Goal: Task Accomplishment & Management: Manage account settings

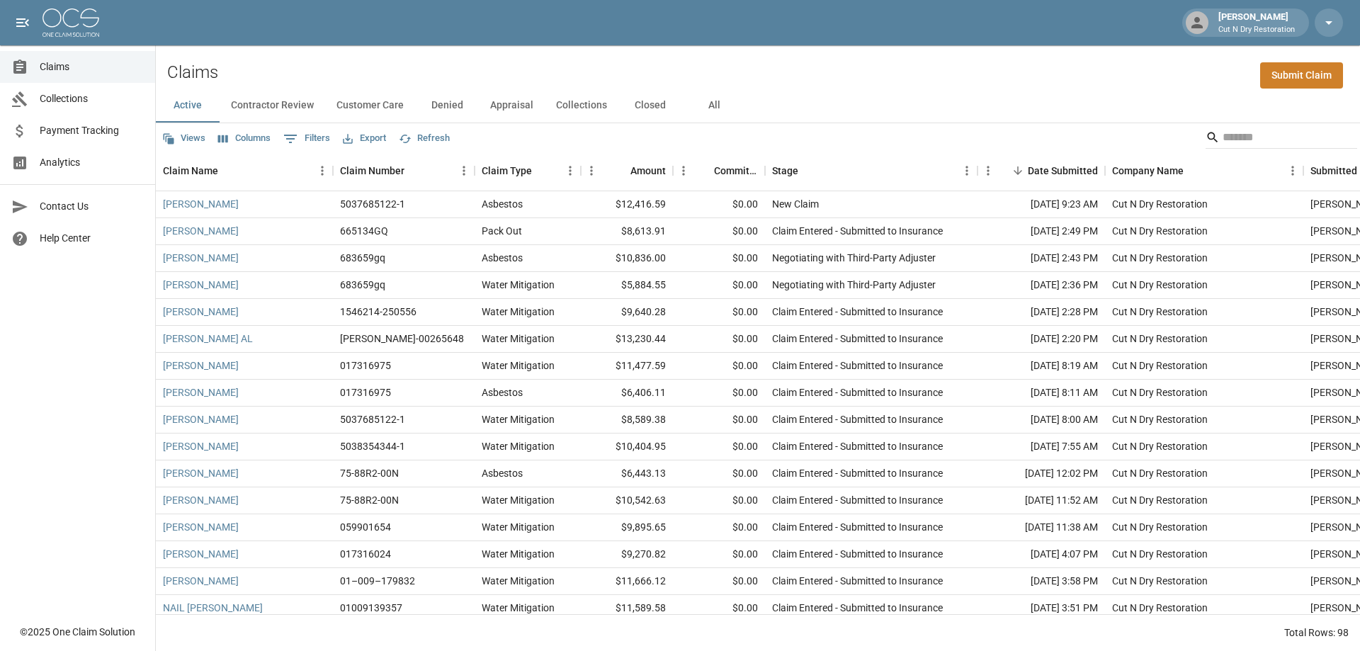
click at [82, 60] on span "Claims" at bounding box center [92, 66] width 104 height 15
click at [706, 106] on button "All" at bounding box center [714, 106] width 64 height 34
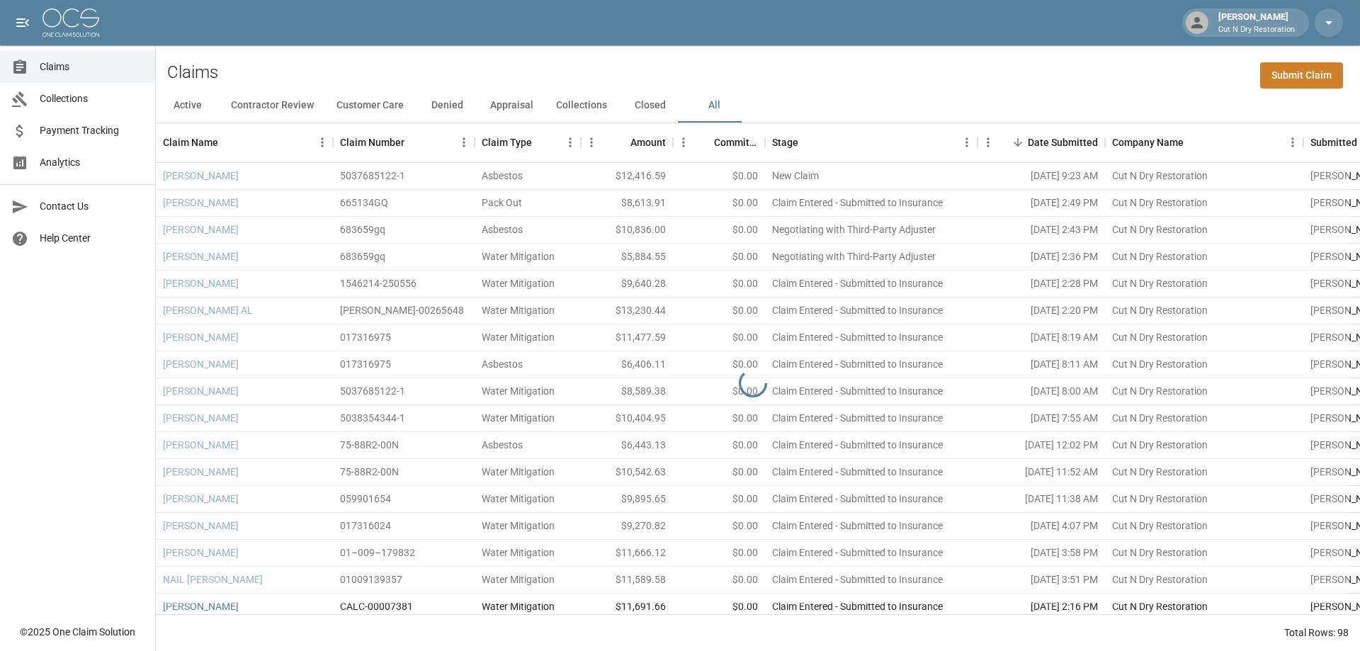
click at [509, 104] on button "Appraisal" at bounding box center [512, 106] width 66 height 34
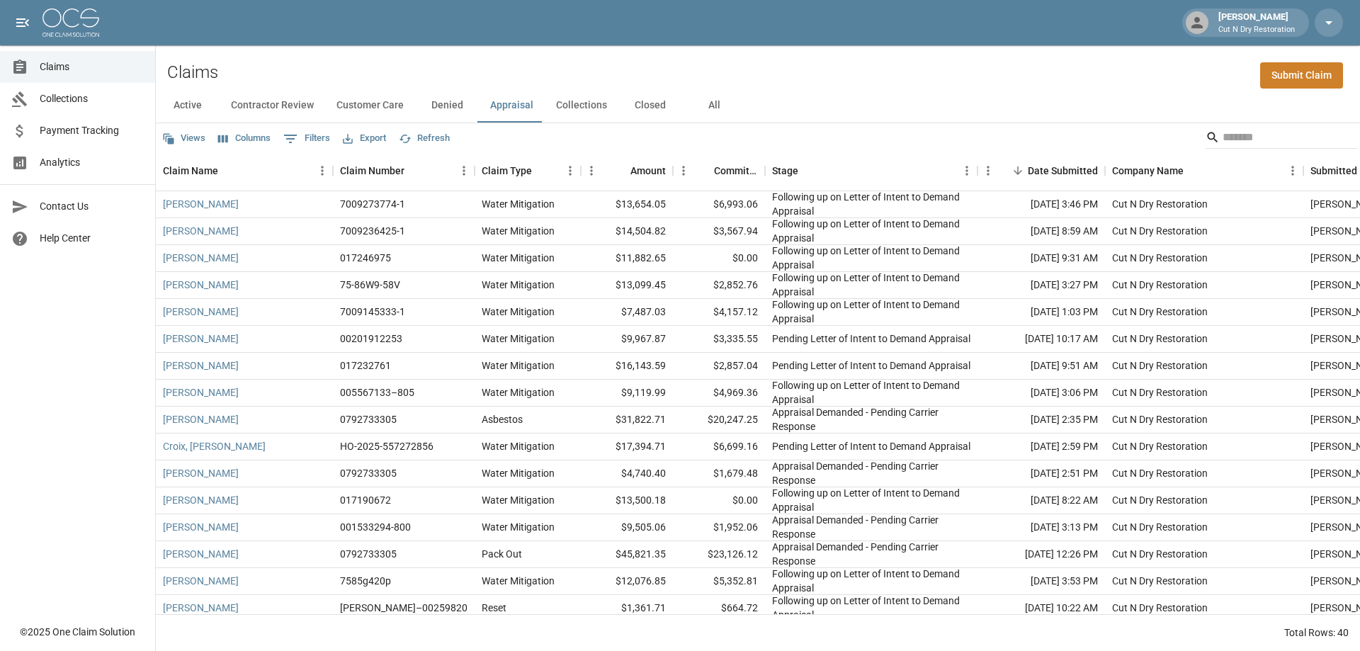
click at [259, 132] on button "Columns" at bounding box center [244, 138] width 59 height 22
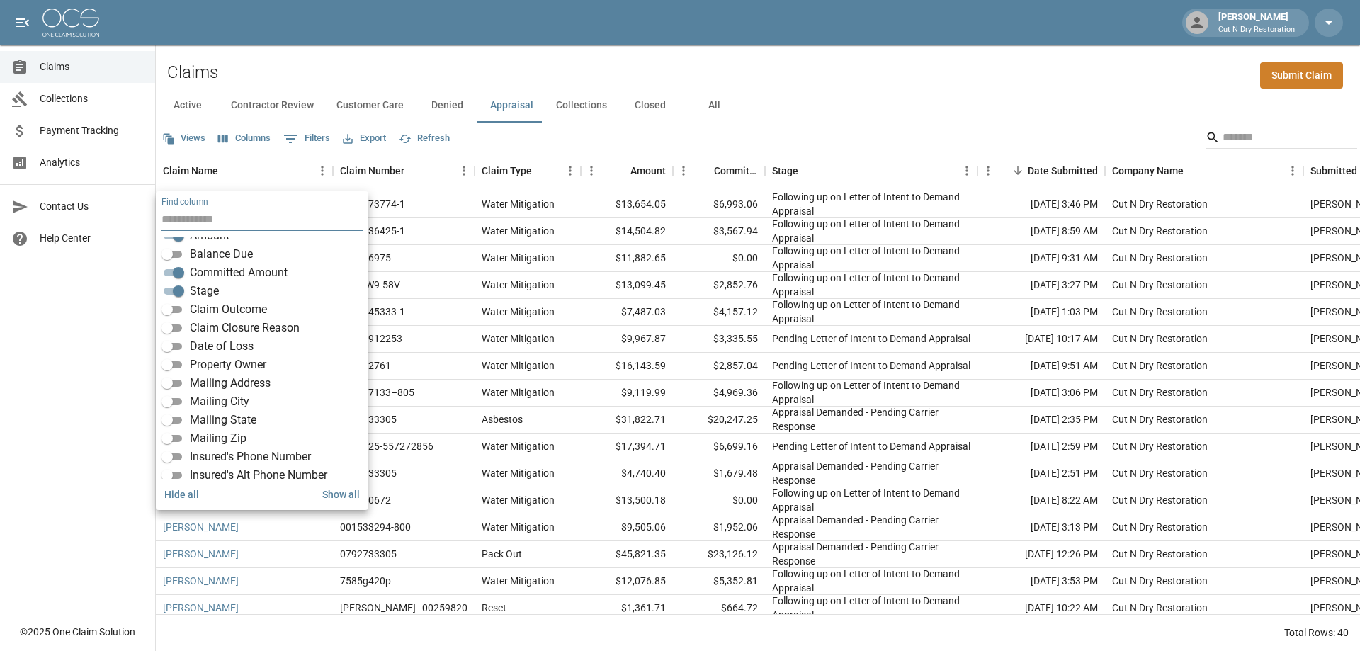
scroll to position [142, 0]
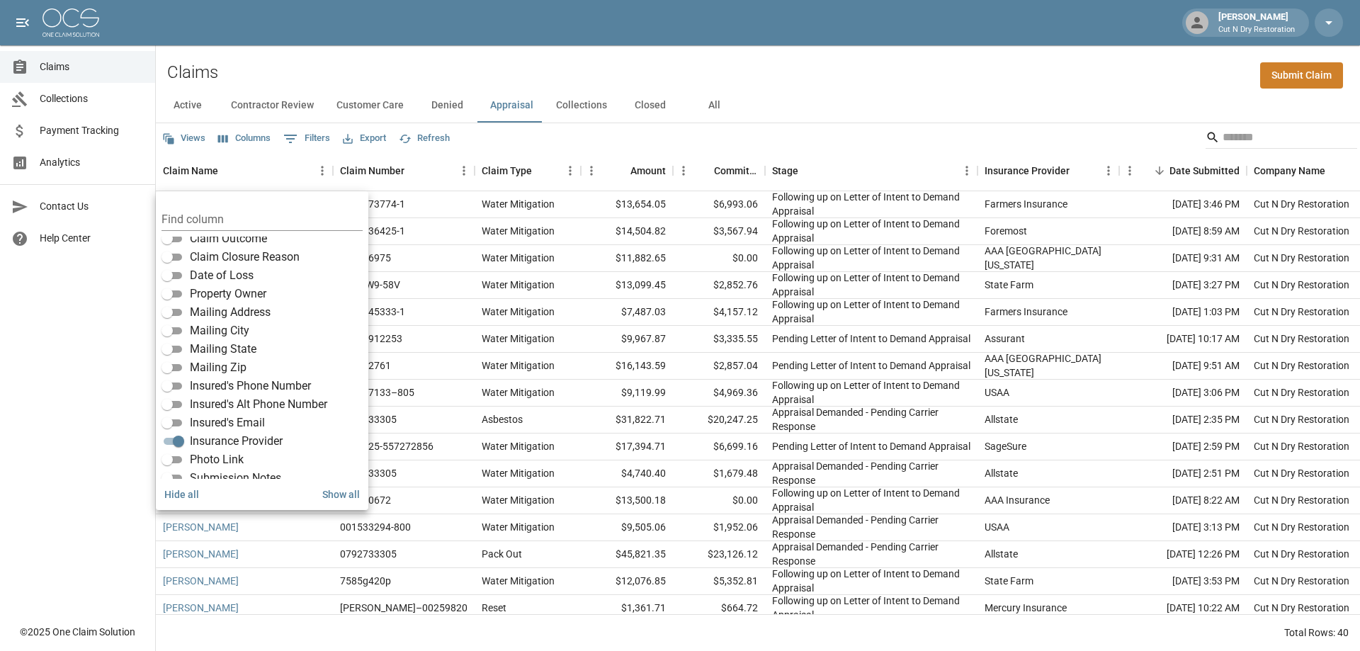
click at [1031, 77] on div "Claims Submit Claim" at bounding box center [758, 66] width 1204 height 43
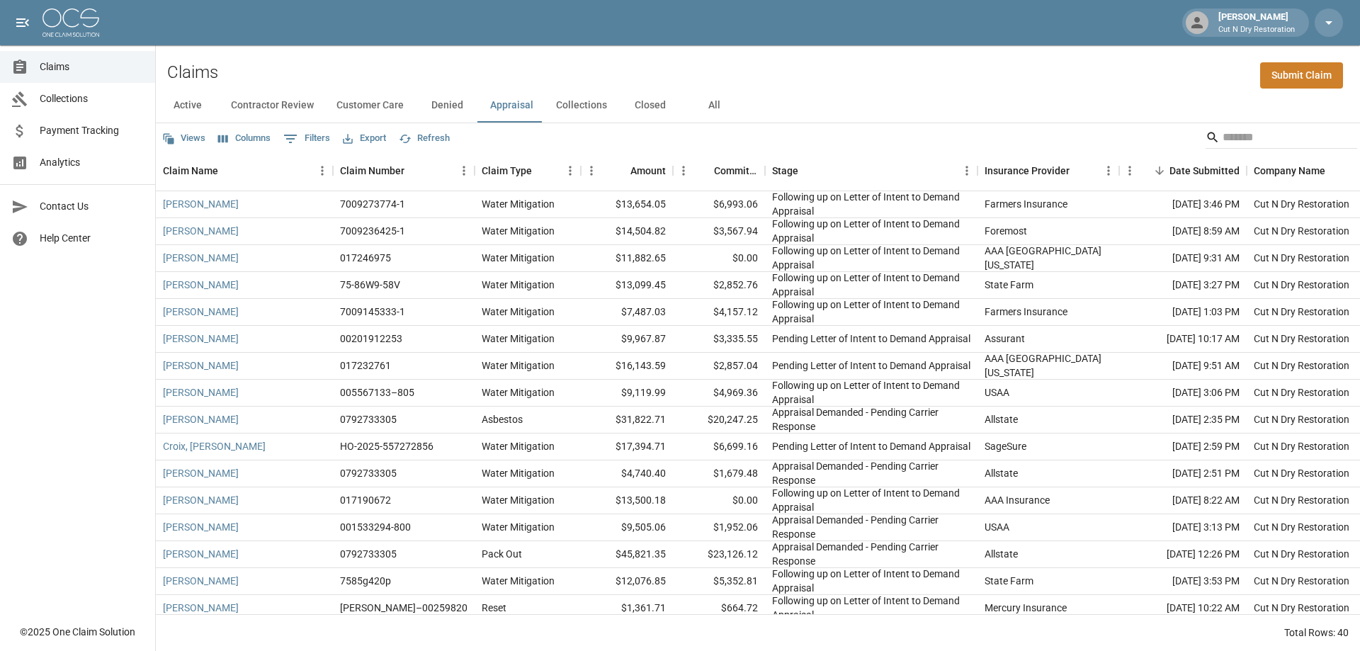
click at [992, 84] on div "Claims Submit Claim" at bounding box center [758, 66] width 1204 height 43
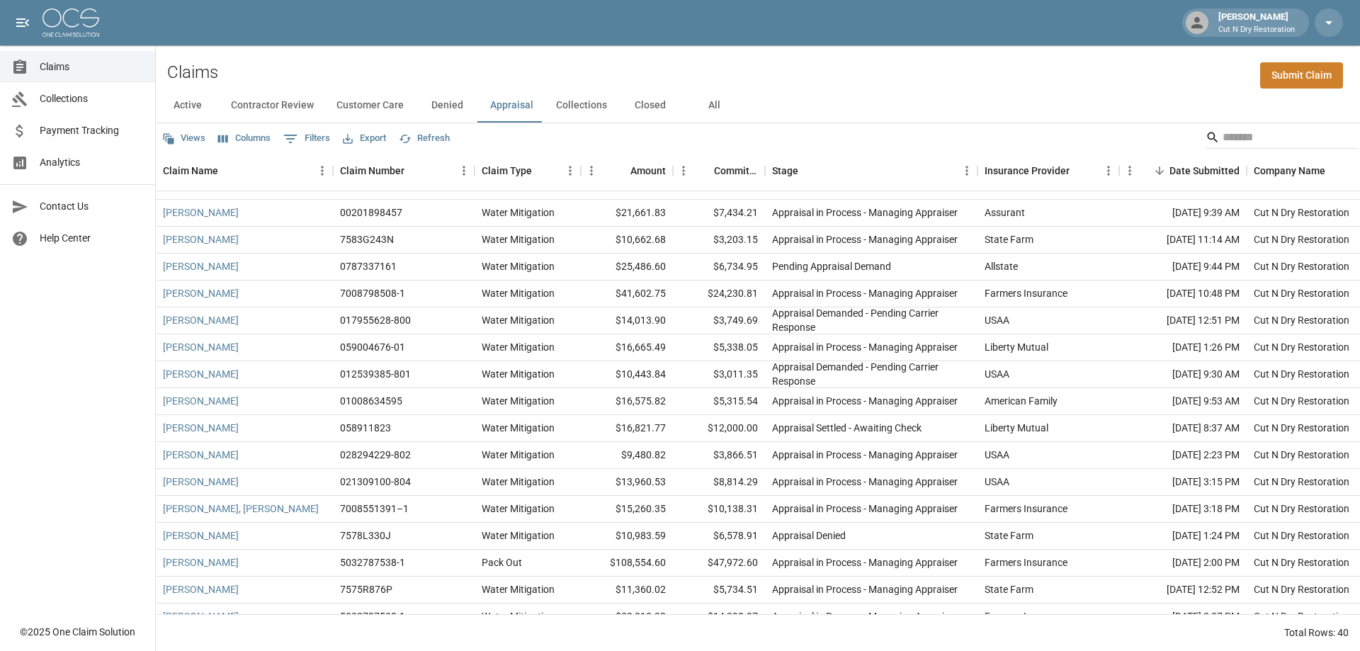
scroll to position [664, 0]
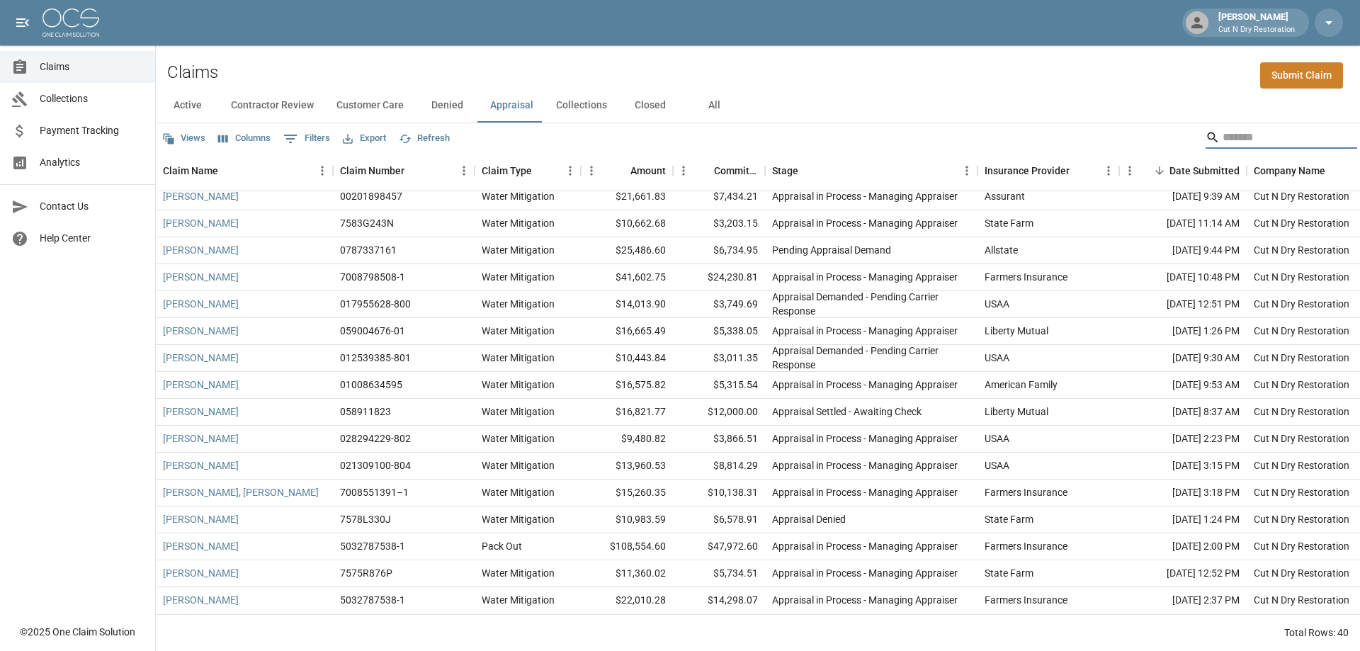
click at [1228, 137] on input "Search" at bounding box center [1278, 137] width 113 height 23
click at [916, 92] on div "Active Contractor Review Customer Care Denied Appraisal Collections Closed All" at bounding box center [758, 106] width 1204 height 34
drag, startPoint x: 1022, startPoint y: 93, endPoint x: 1033, endPoint y: 113, distance: 22.5
click at [1023, 93] on div "Active Contractor Review Customer Care Denied Appraisal Collections Closed All" at bounding box center [758, 106] width 1204 height 34
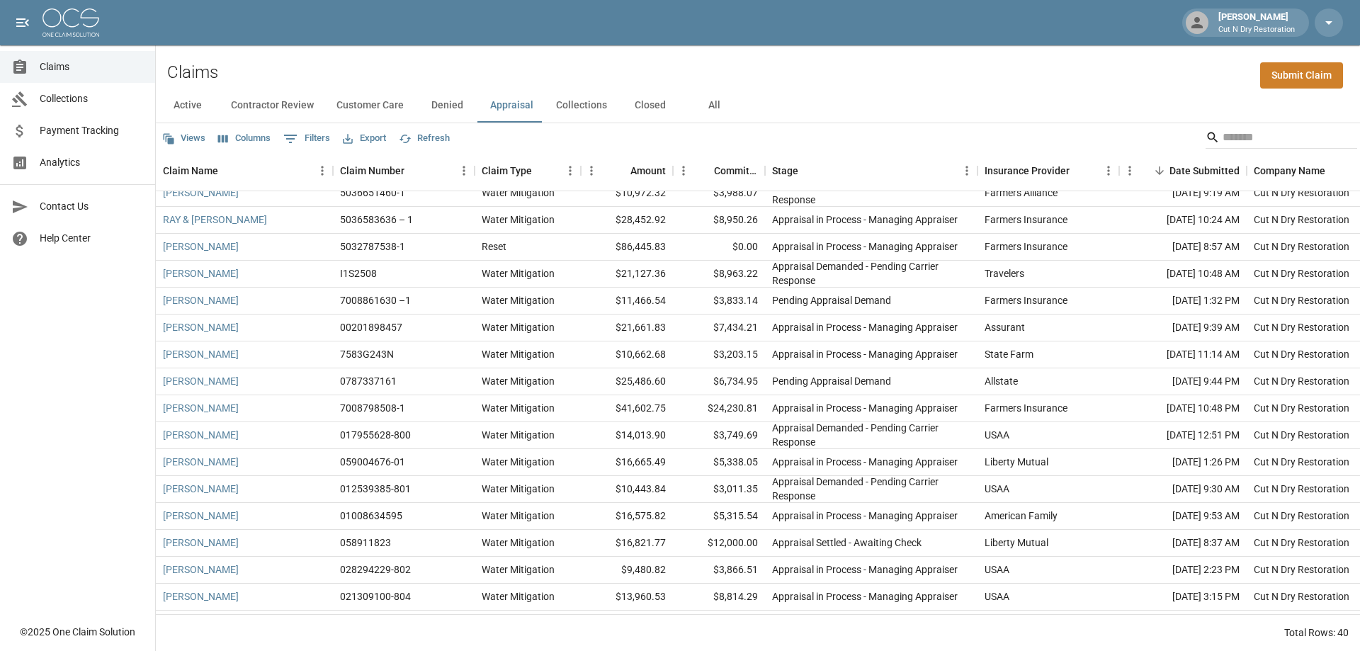
click at [970, 91] on div "Active Contractor Review Customer Care Denied Appraisal Collections Closed All" at bounding box center [758, 106] width 1204 height 34
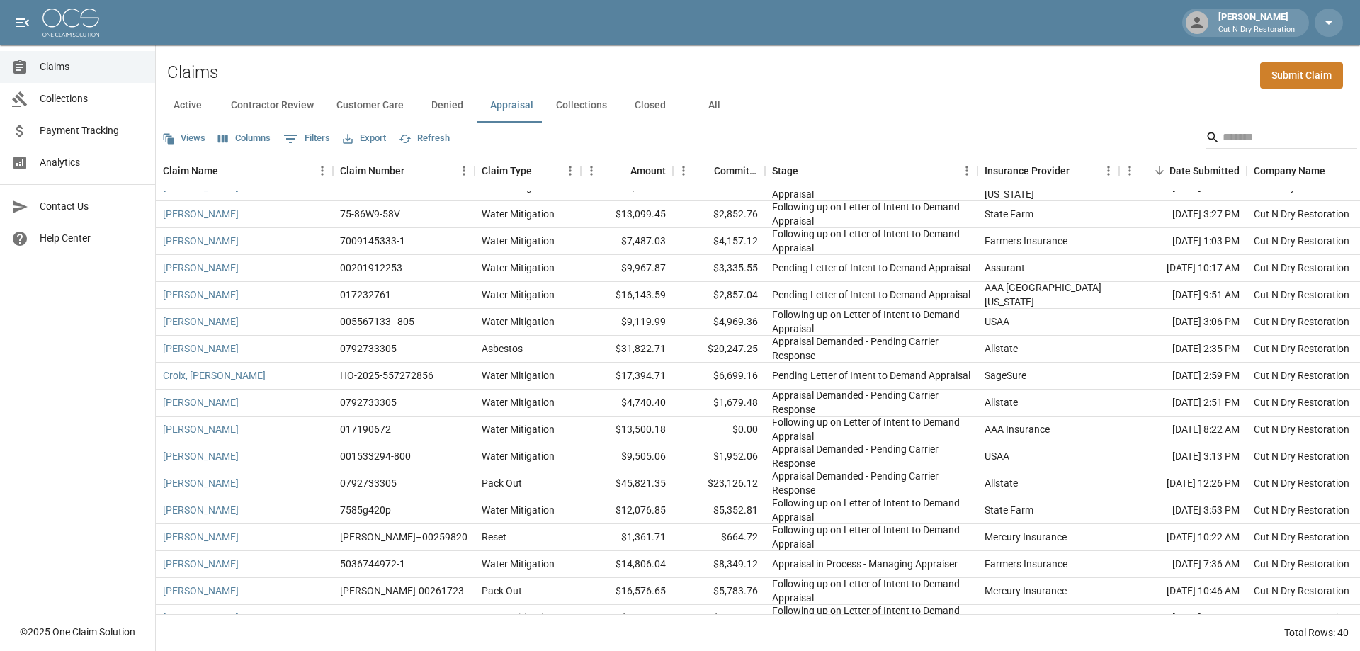
scroll to position [142, 0]
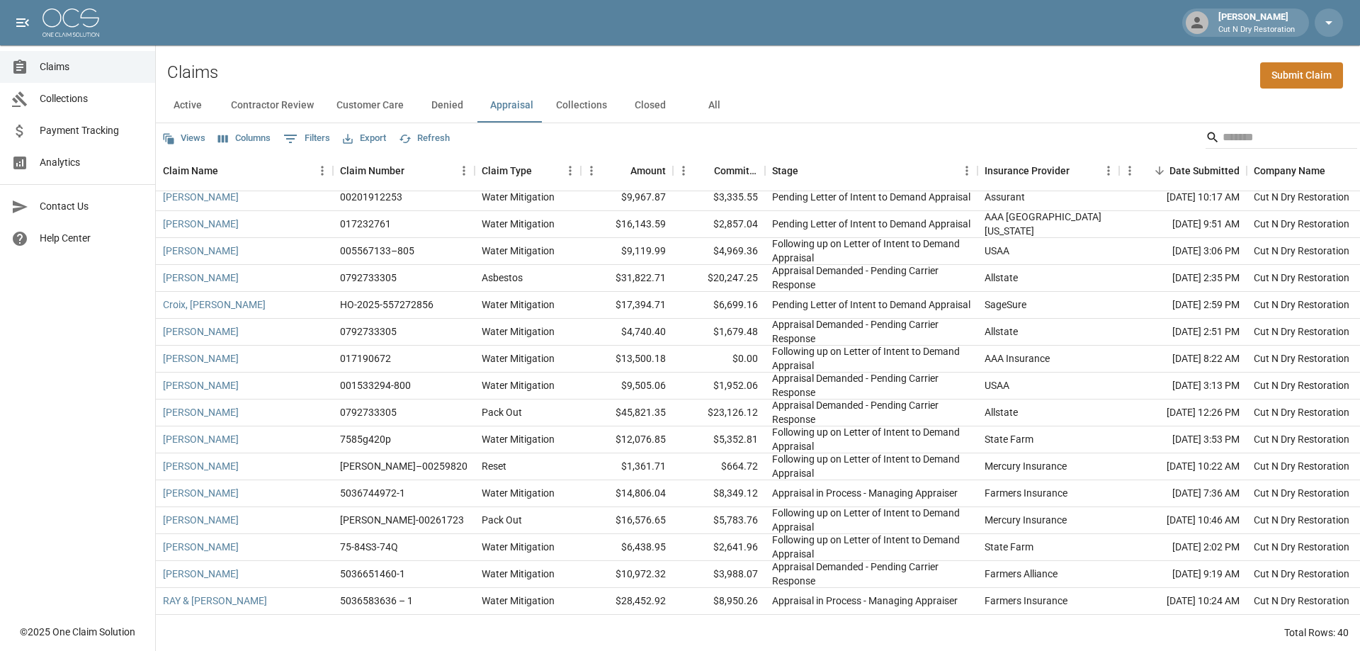
click at [123, 375] on div "Claims Collections Payment Tracking Analytics Contact Us Help Center" at bounding box center [77, 308] width 155 height 616
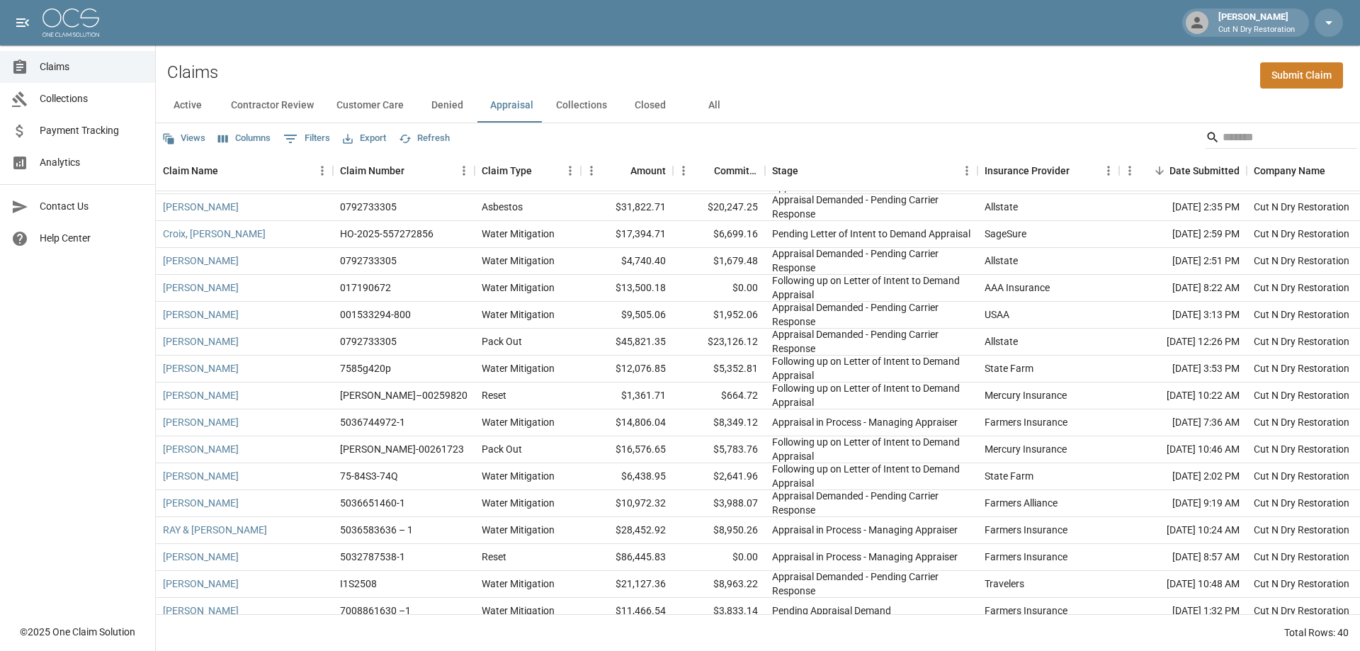
click at [62, 402] on div "Claims Collections Payment Tracking Analytics Contact Us Help Center" at bounding box center [77, 308] width 155 height 616
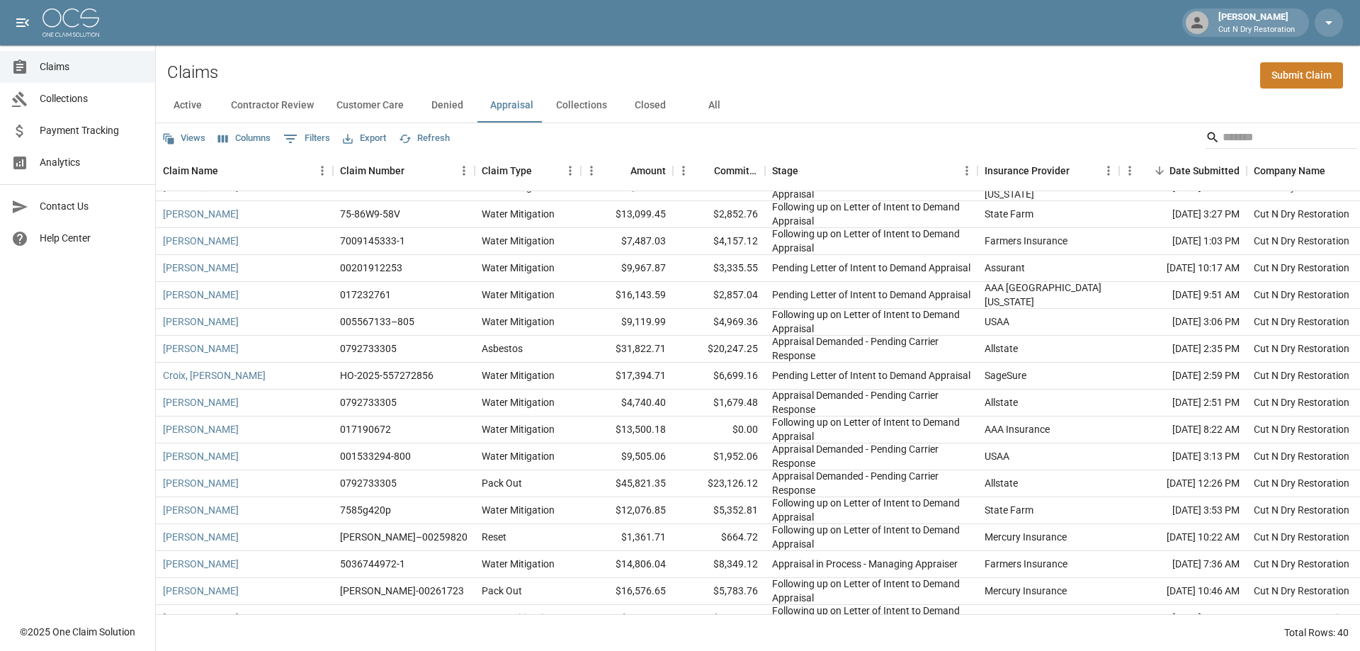
scroll to position [0, 0]
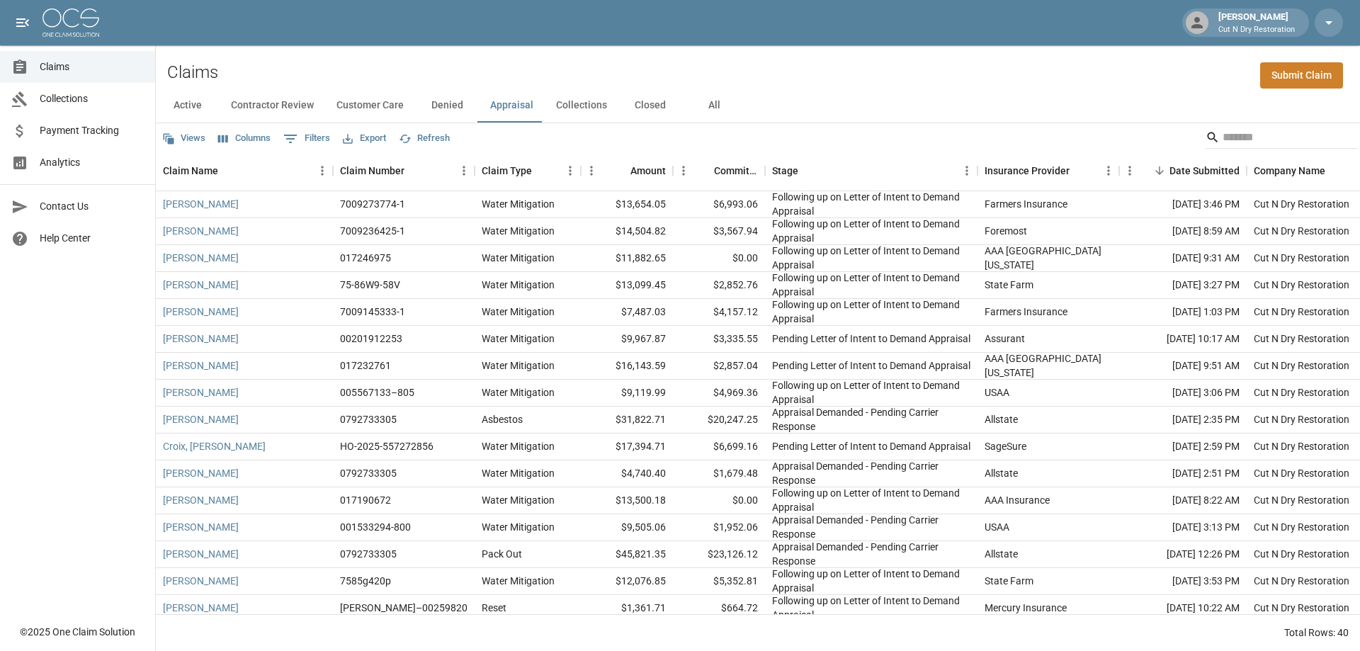
click at [82, 315] on div "Claims Collections Payment Tracking Analytics Contact Us Help Center" at bounding box center [77, 308] width 155 height 616
